Goal: Ask a question: Seek information or help from site administrators or community

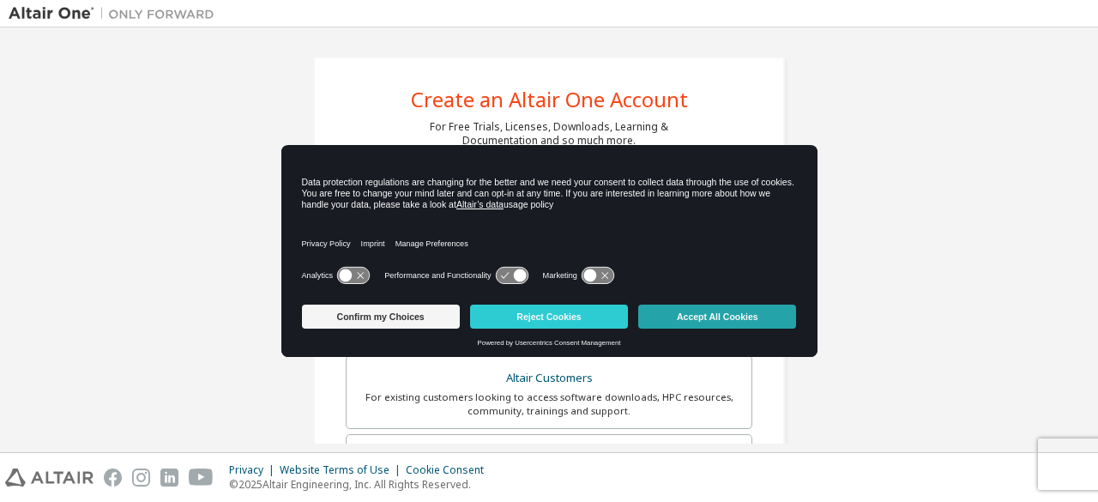
click at [717, 318] on button "Accept All Cookies" at bounding box center [717, 316] width 158 height 24
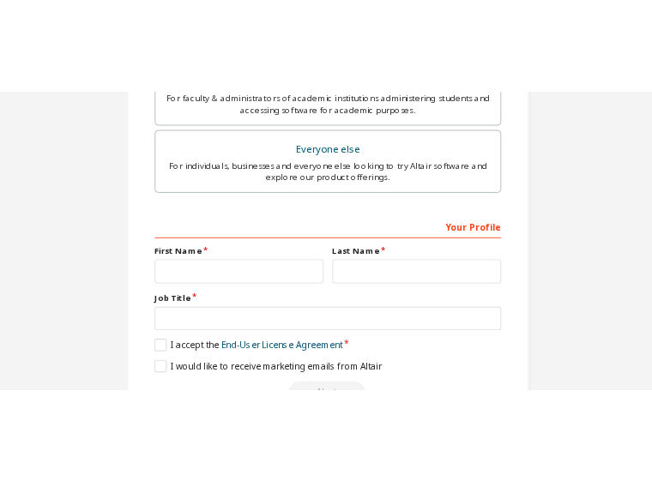
scroll to position [496, 0]
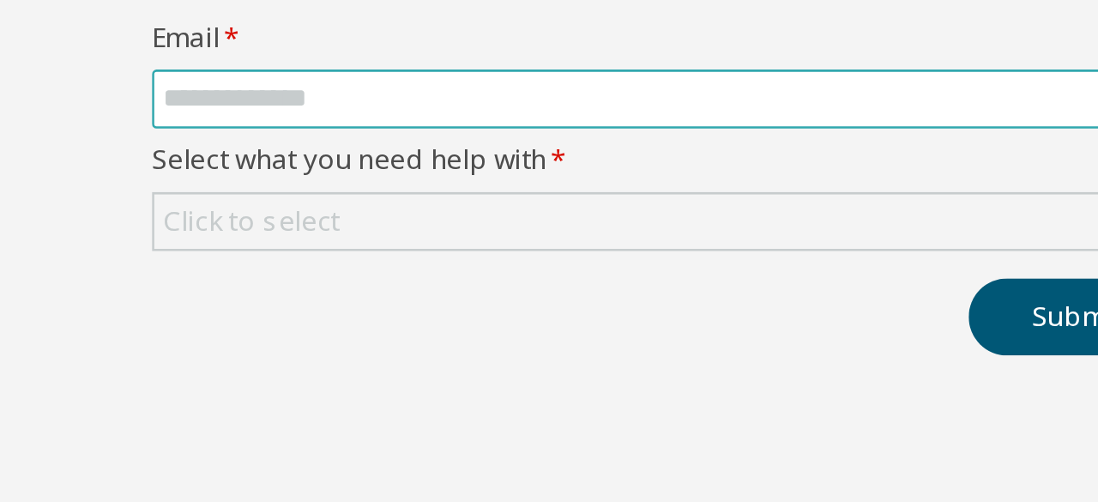
click at [142, 170] on input "text" at bounding box center [253, 171] width 383 height 14
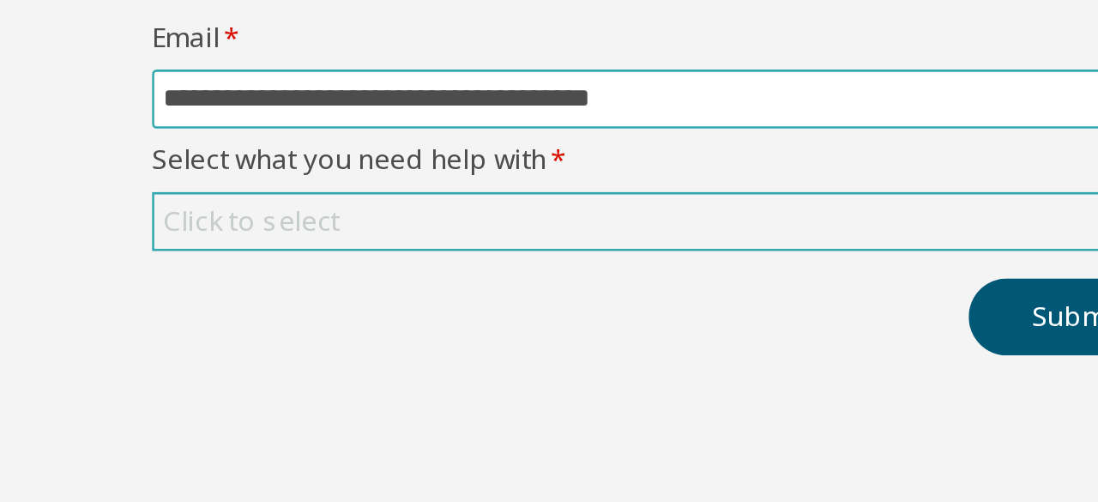
type input "**********"
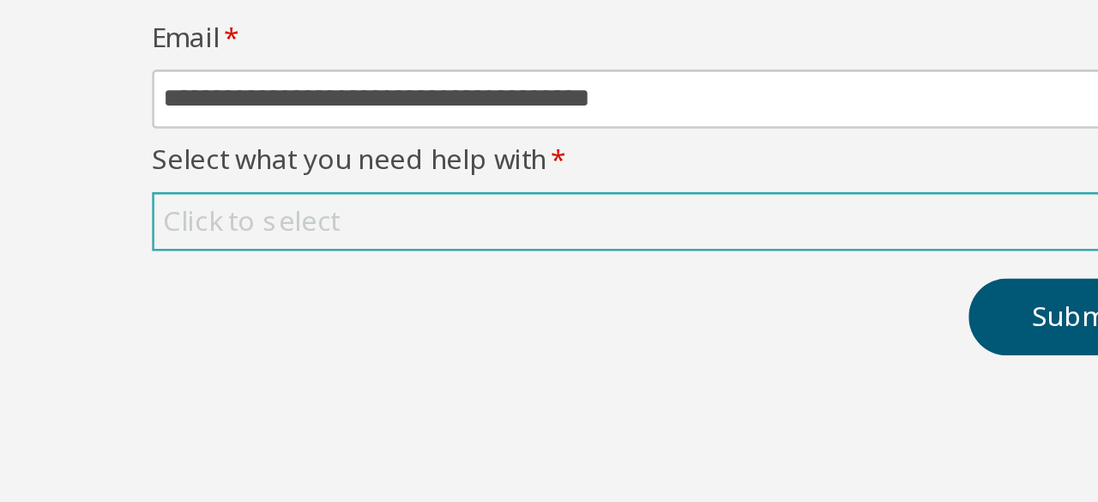
click at [144, 219] on div "Click to select" at bounding box center [252, 217] width 389 height 21
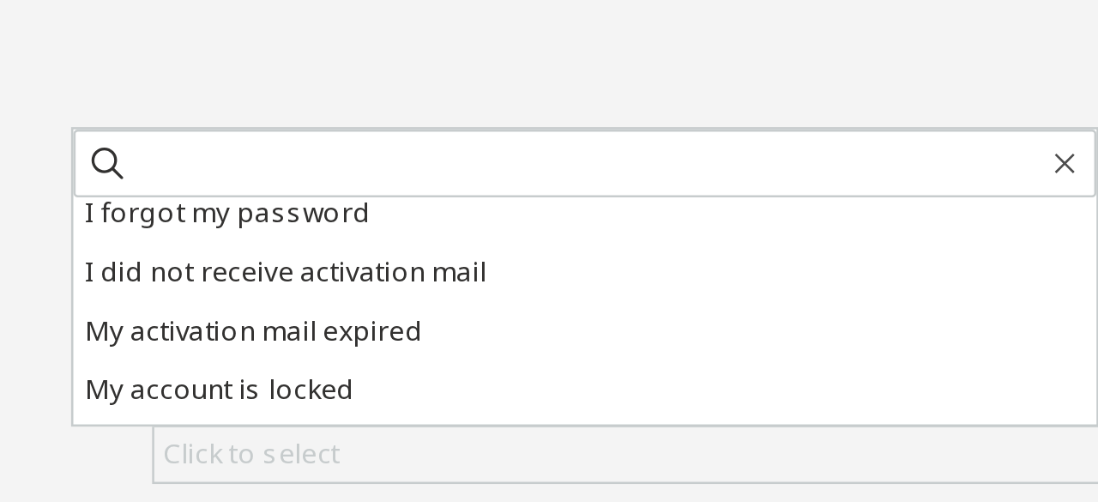
scroll to position [48, 0]
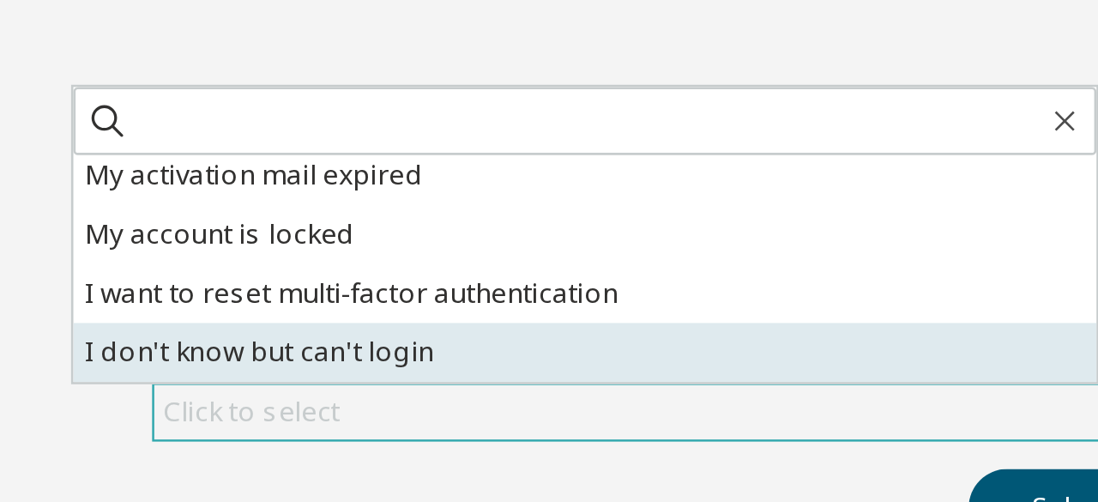
click at [148, 193] on li "I don't know but can't login" at bounding box center [220, 195] width 387 height 22
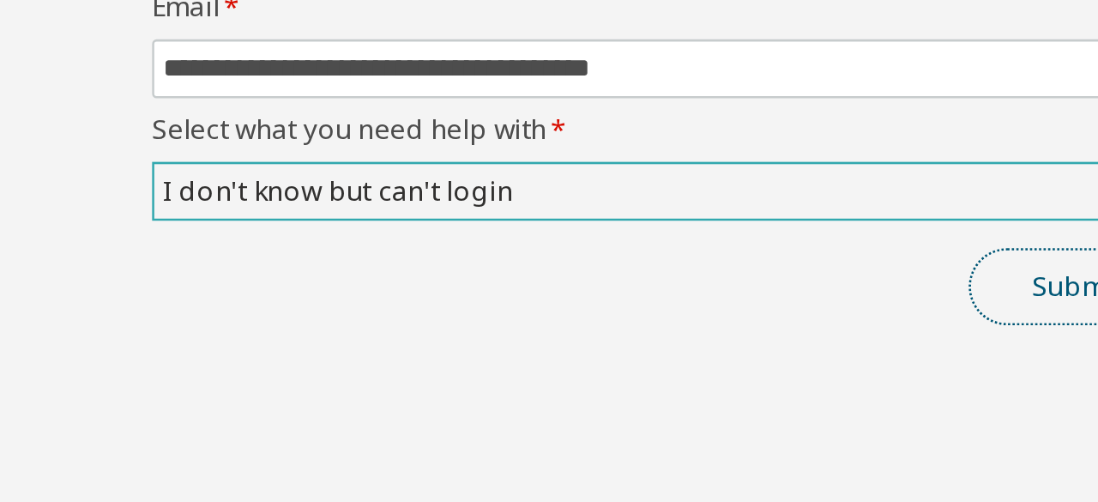
click at [386, 256] on button "Submit" at bounding box center [407, 252] width 82 height 29
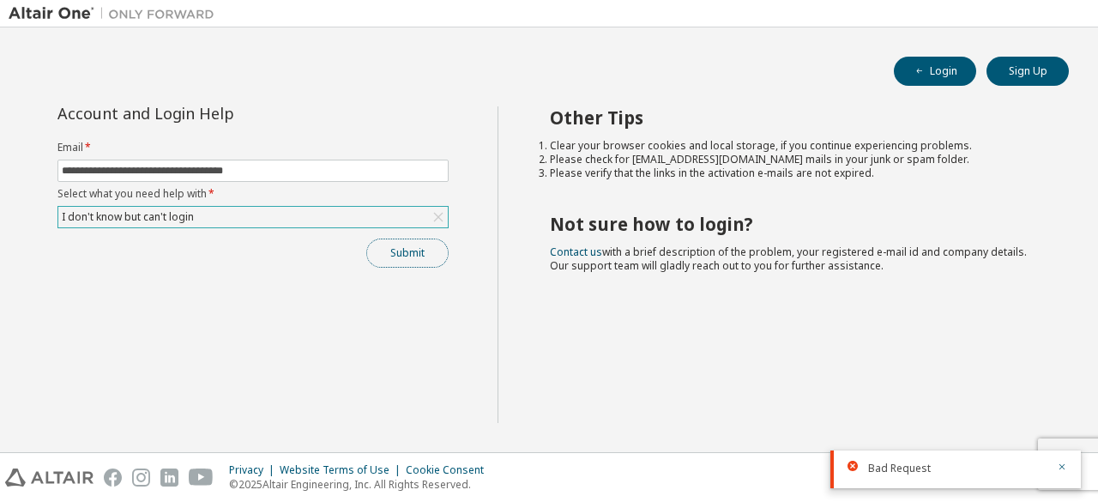
click at [424, 250] on button "Submit" at bounding box center [407, 252] width 82 height 29
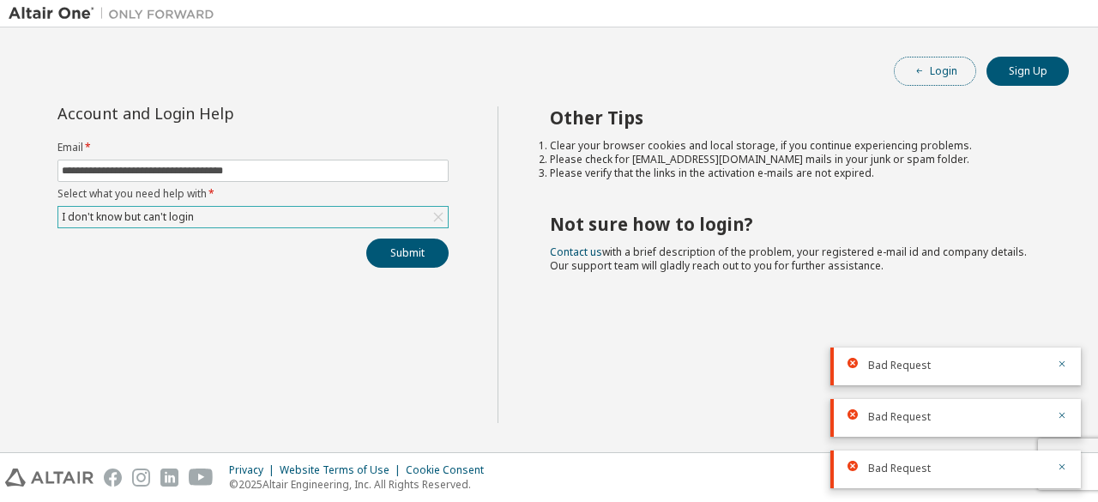
click at [969, 60] on button "Login" at bounding box center [935, 71] width 82 height 29
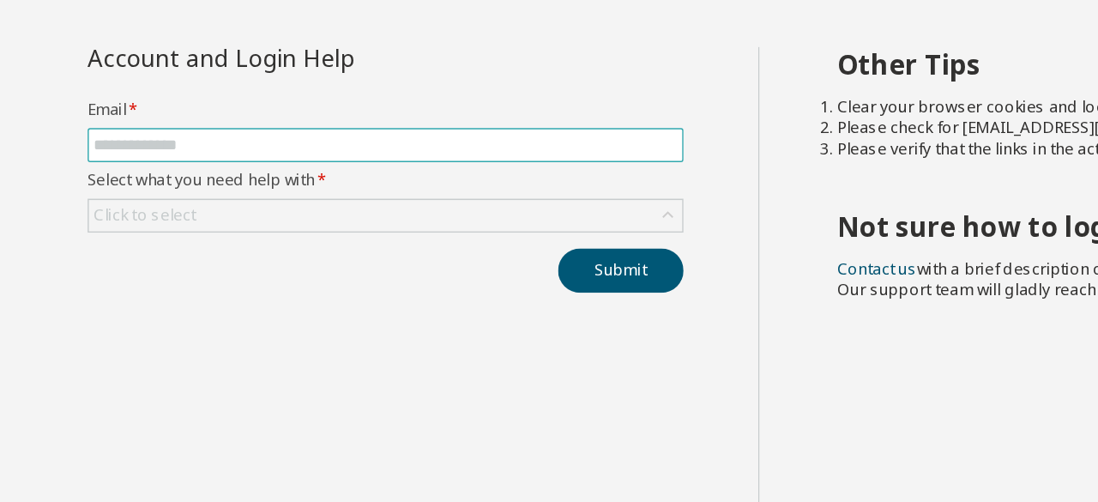
click at [132, 166] on input "text" at bounding box center [253, 171] width 383 height 14
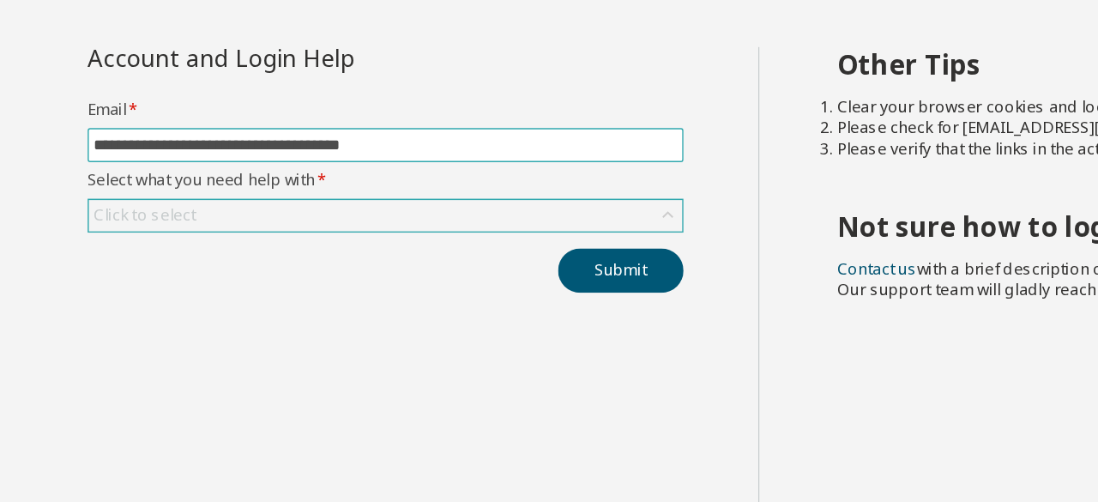
type input "**********"
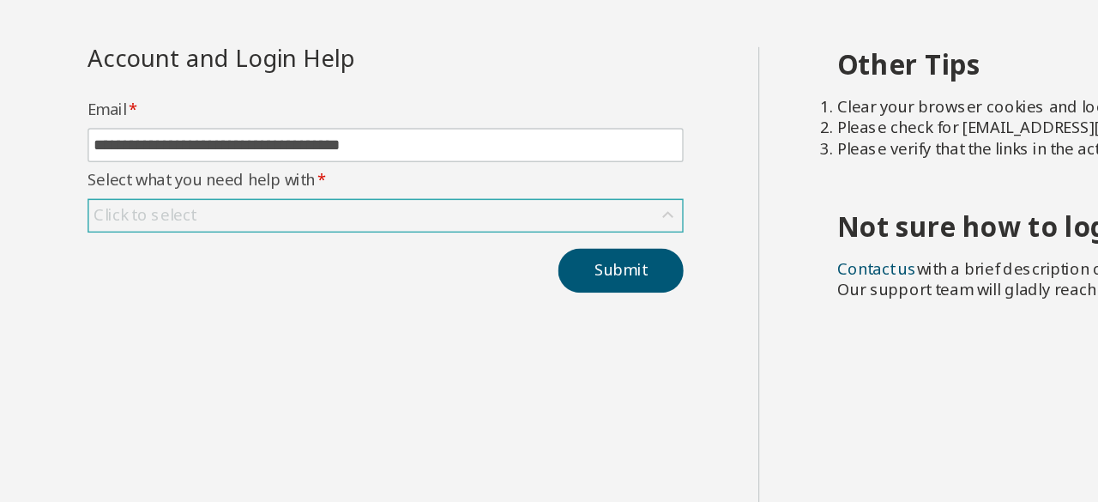
click at [152, 215] on div "Click to select" at bounding box center [252, 217] width 389 height 21
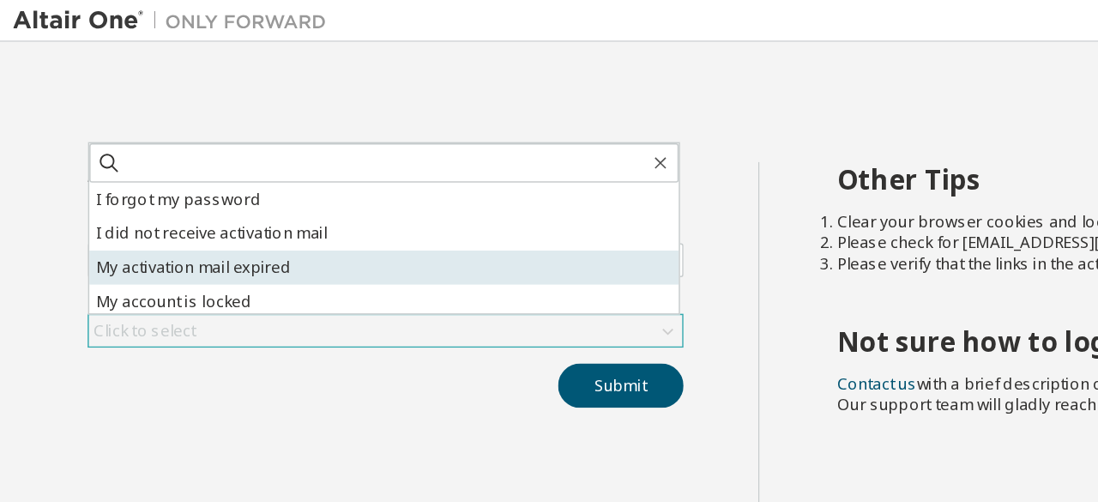
scroll to position [48, 0]
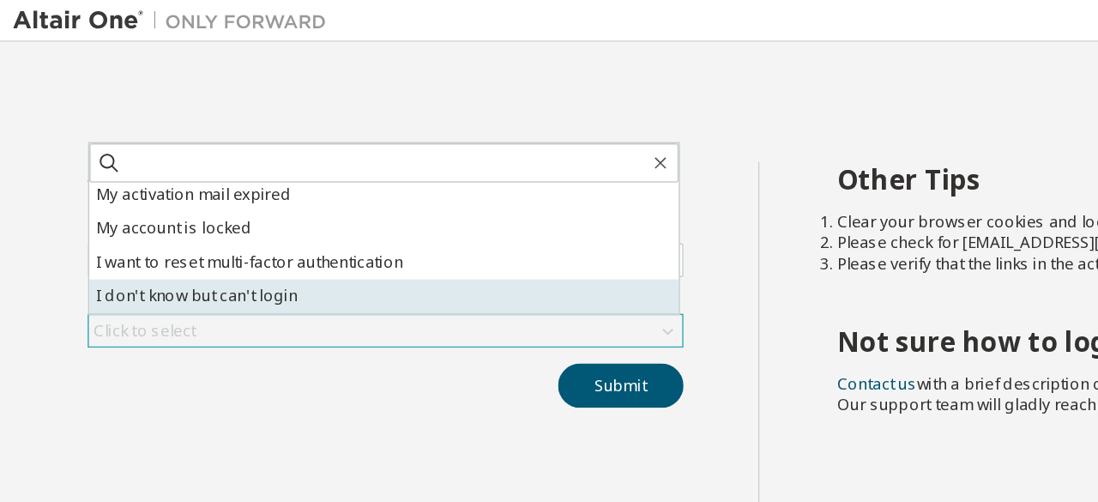
click at [181, 190] on li "I don't know but can't login" at bounding box center [251, 195] width 387 height 22
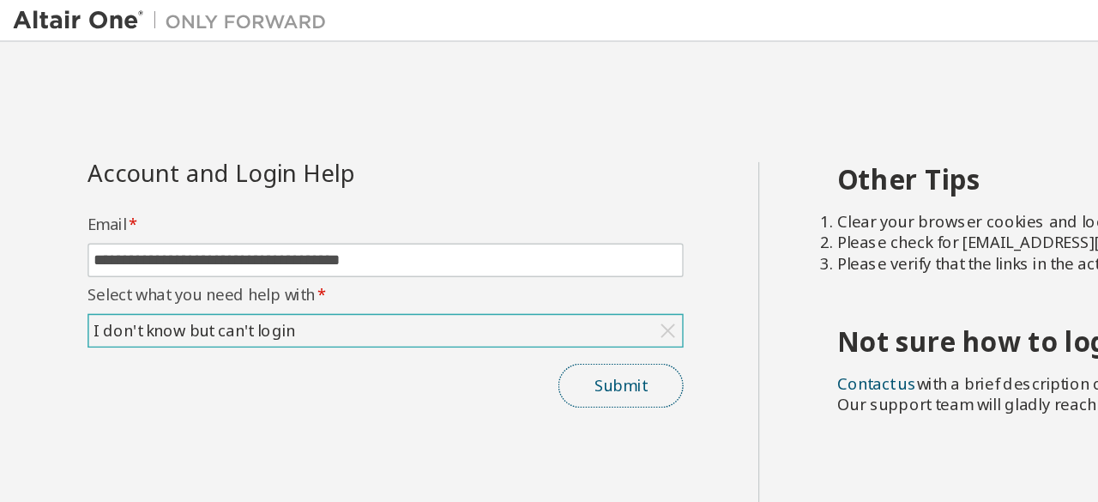
click at [403, 246] on button "Submit" at bounding box center [407, 252] width 82 height 29
